Goal: Task Accomplishment & Management: Manage account settings

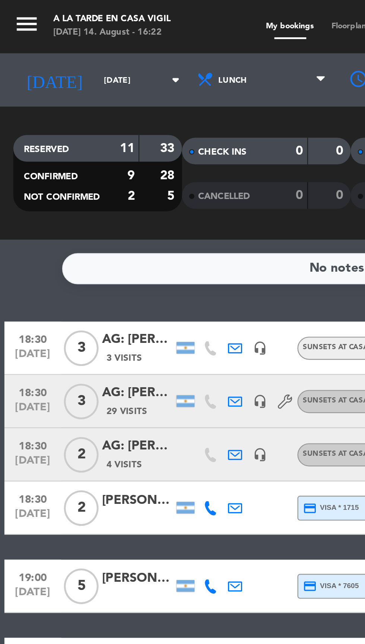
click at [13, 8] on icon "menu" at bounding box center [11, 9] width 11 height 11
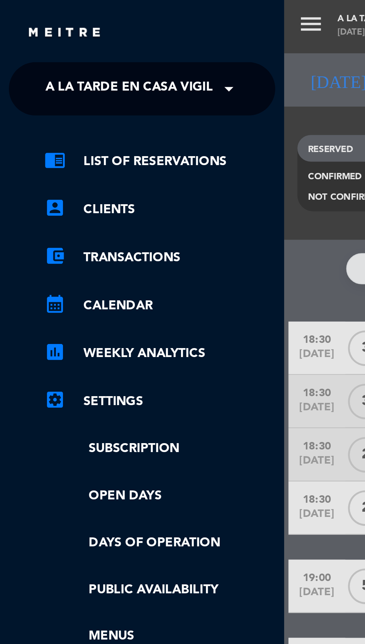
click at [51, 34] on span "A la tarde en Casa Vigil" at bounding box center [54, 37] width 70 height 16
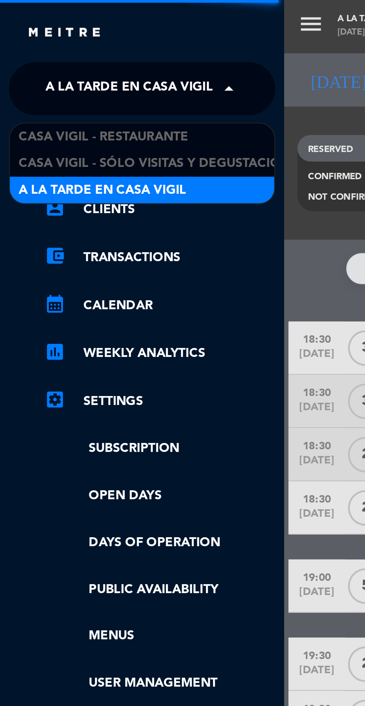
click at [76, 54] on span "Casa Vigil - Restaurante" at bounding box center [43, 57] width 71 height 9
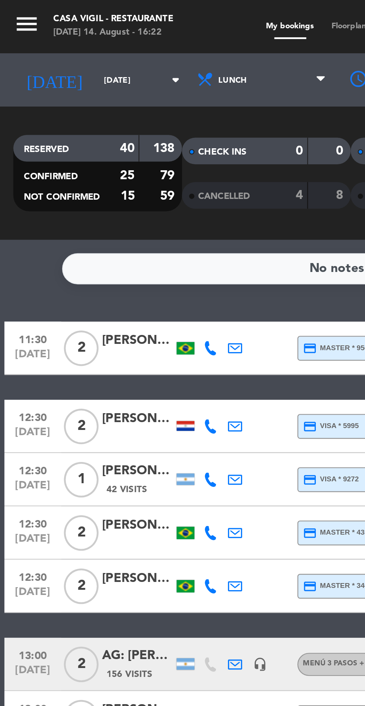
click at [40, 36] on input "[DATE]" at bounding box center [63, 34] width 47 height 12
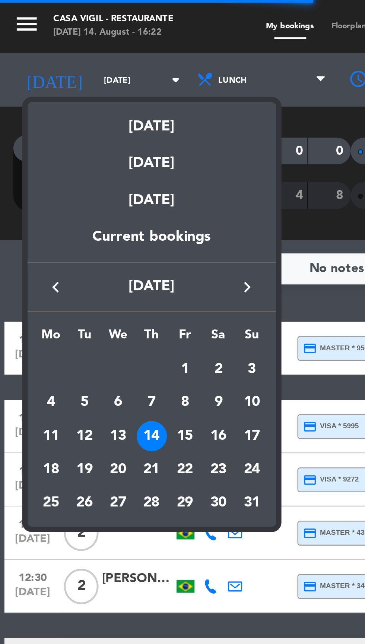
click at [86, 32] on div at bounding box center [182, 322] width 365 height 644
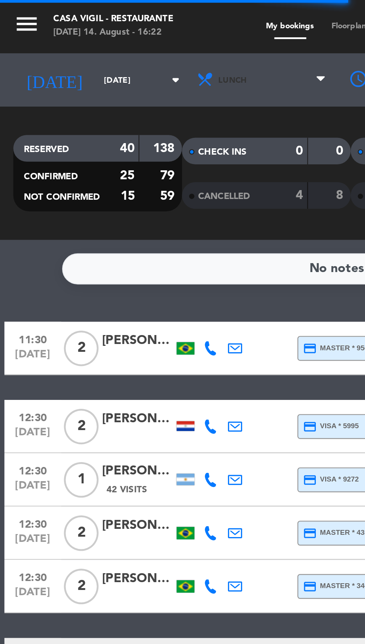
click at [92, 32] on span "Lunch" at bounding box center [98, 34] width 12 height 4
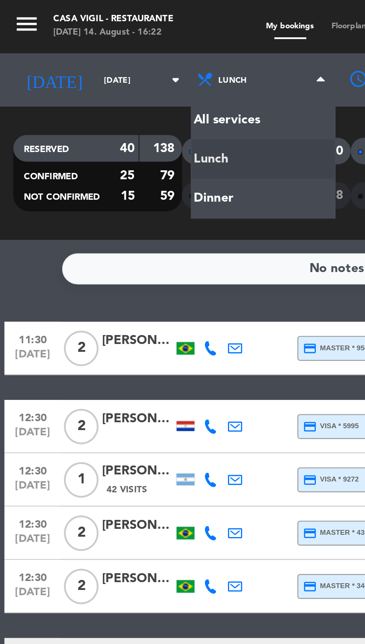
click at [92, 83] on div "menu Casa [PERSON_NAME] - Restaurante [DATE] 14. August - 16:22 My bookings Flo…" at bounding box center [182, 50] width 365 height 101
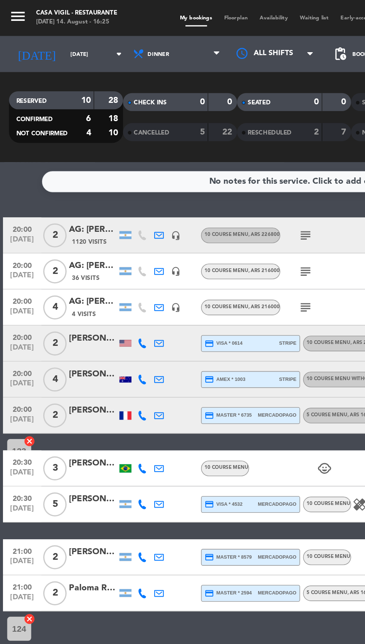
click at [8, 9] on icon "menu" at bounding box center [11, 9] width 11 height 11
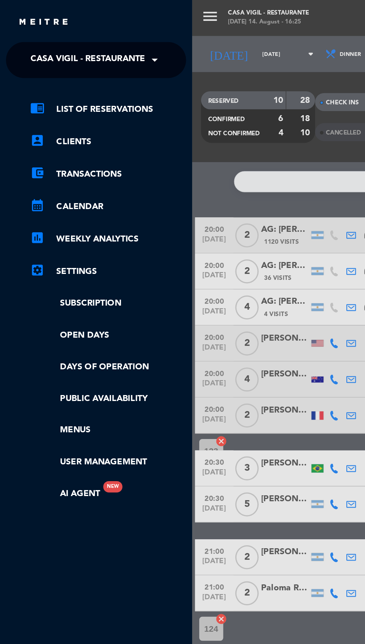
click at [66, 36] on span "Casa Vigil - Restaurante" at bounding box center [54, 37] width 71 height 16
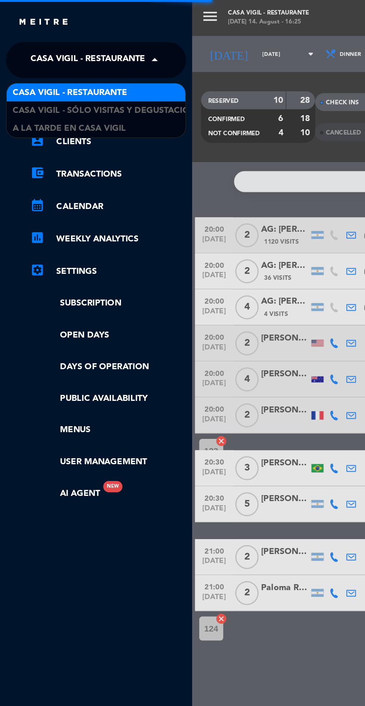
click at [86, 76] on div "A la tarde en Casa Vigil" at bounding box center [59, 79] width 111 height 11
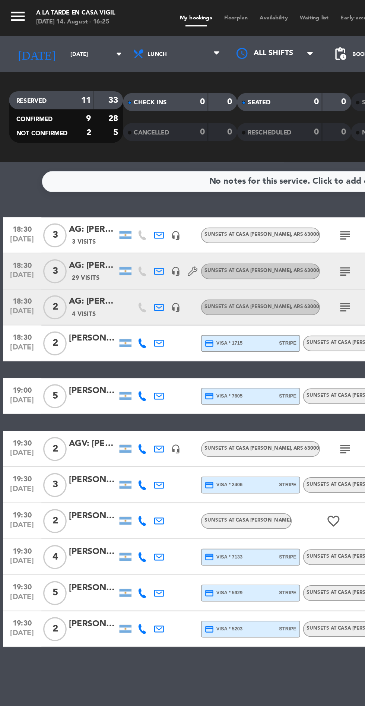
click at [42, 117] on div "No notes for this service. Click to add one" at bounding box center [182, 112] width 313 height 13
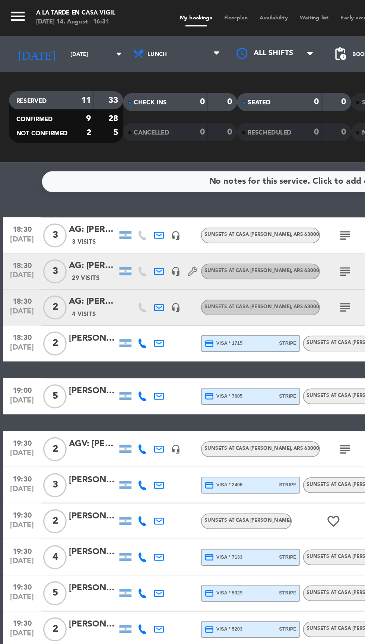
click at [10, 6] on icon "menu" at bounding box center [11, 9] width 11 height 11
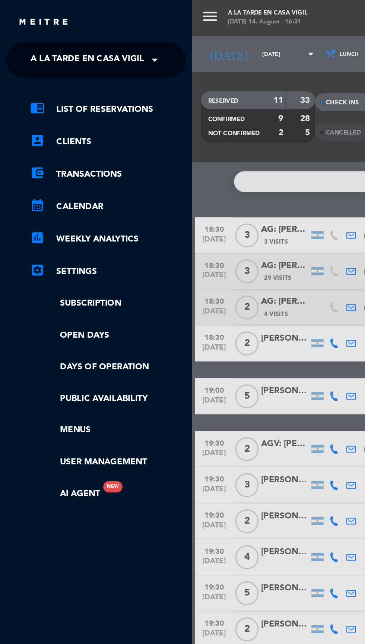
click at [84, 37] on span "A la tarde en Casa Vigil" at bounding box center [54, 37] width 70 height 16
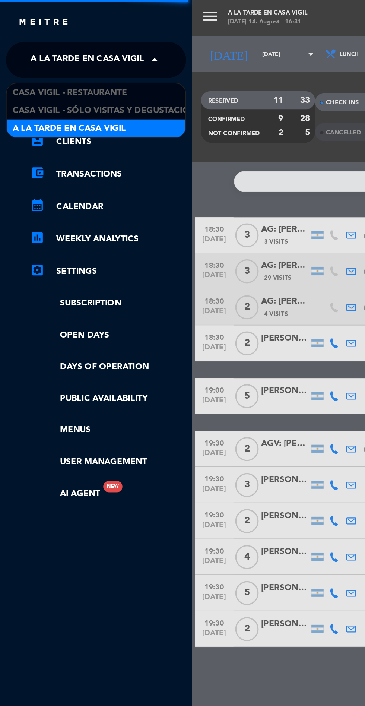
click at [85, 54] on div "Casa Vigil - Restaurante" at bounding box center [59, 57] width 111 height 11
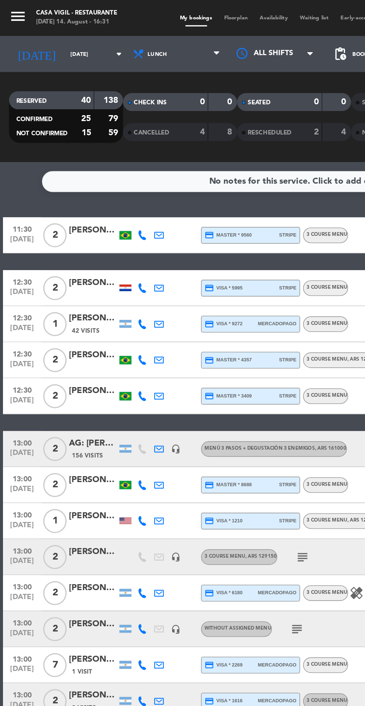
click at [32, 115] on div "No notes for this service. Click to add one" at bounding box center [182, 112] width 313 height 13
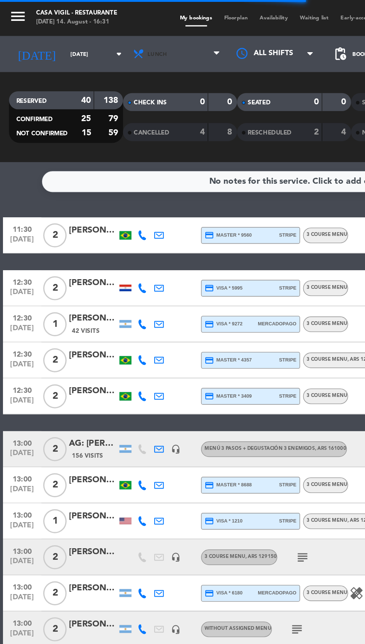
click at [86, 26] on span "Lunch" at bounding box center [110, 33] width 61 height 16
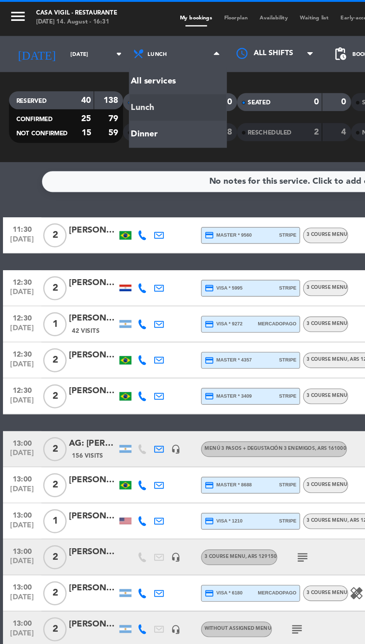
click at [105, 79] on div "menu Casa [PERSON_NAME] - Restaurante [DATE] 14. August - 16:31 My bookings Flo…" at bounding box center [182, 50] width 365 height 101
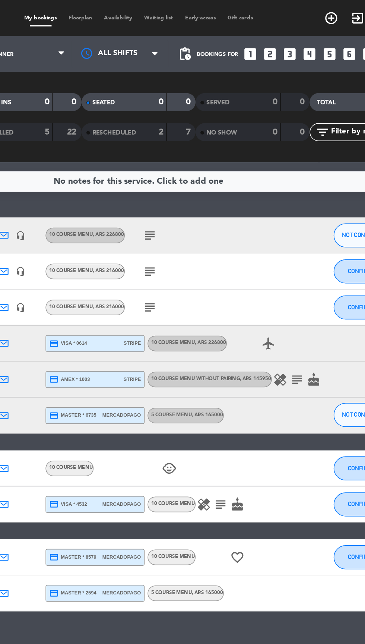
click at [276, 239] on icon "subject" at bounding box center [280, 235] width 9 height 9
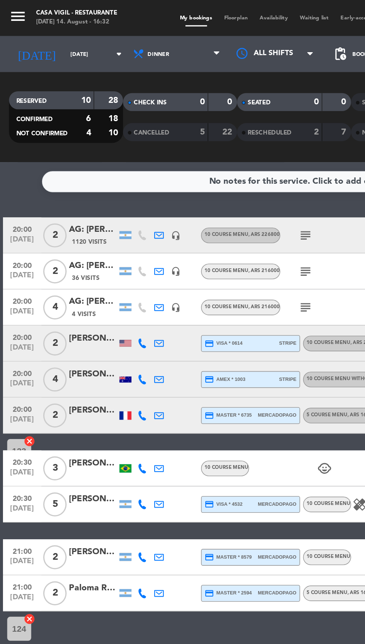
click at [62, 231] on div "[PERSON_NAME]" at bounding box center [58, 232] width 30 height 9
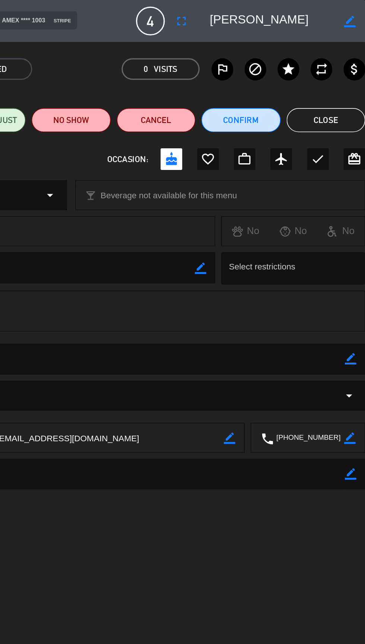
click at [346, 76] on button "Close" at bounding box center [340, 74] width 49 height 15
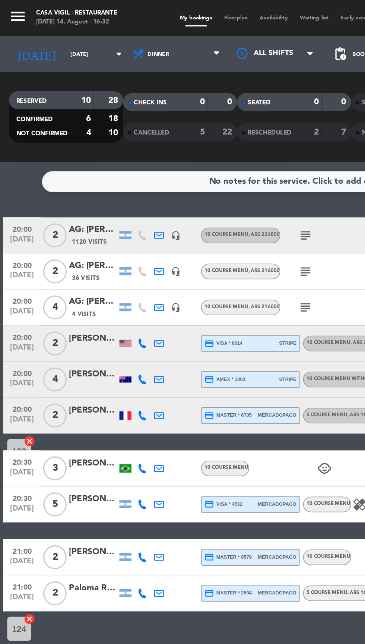
click at [60, 207] on div "[PERSON_NAME]" at bounding box center [58, 210] width 30 height 9
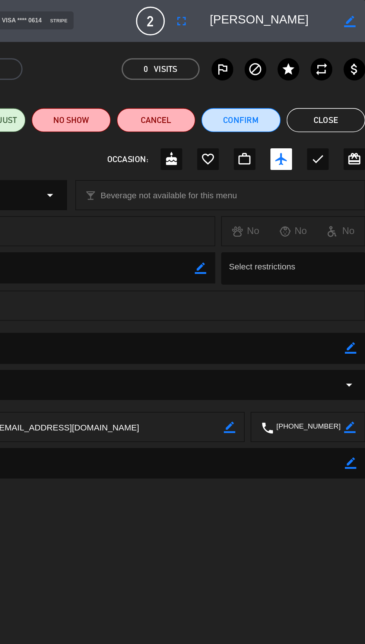
click at [347, 71] on button "Close" at bounding box center [340, 74] width 49 height 15
